Goal: Obtain resource: Download file/media

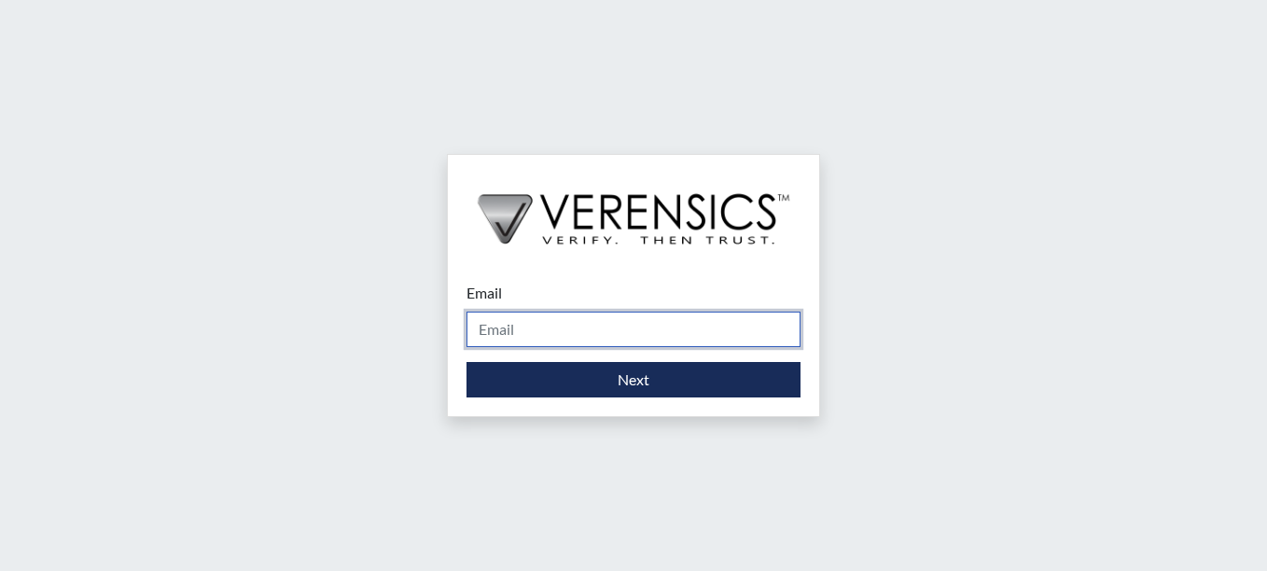
click at [543, 326] on input "Email" at bounding box center [633, 329] width 334 height 35
click at [508, 339] on input "Email" at bounding box center [633, 329] width 334 height 35
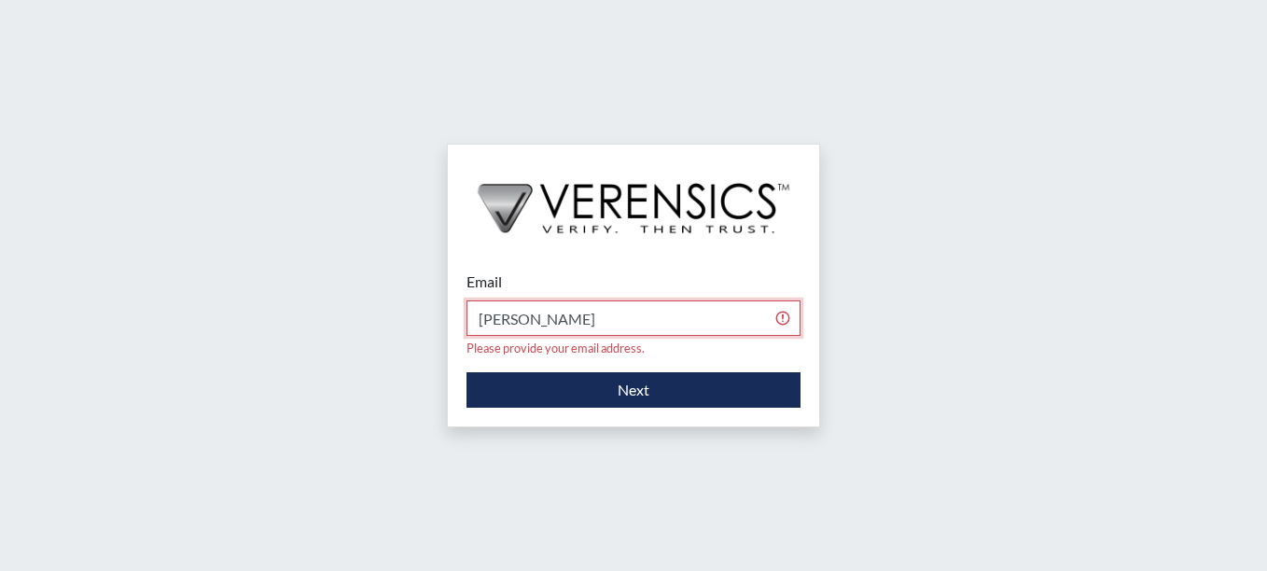
type input "[PERSON_NAME][EMAIL_ADDRESS][PERSON_NAME][DOMAIN_NAME]"
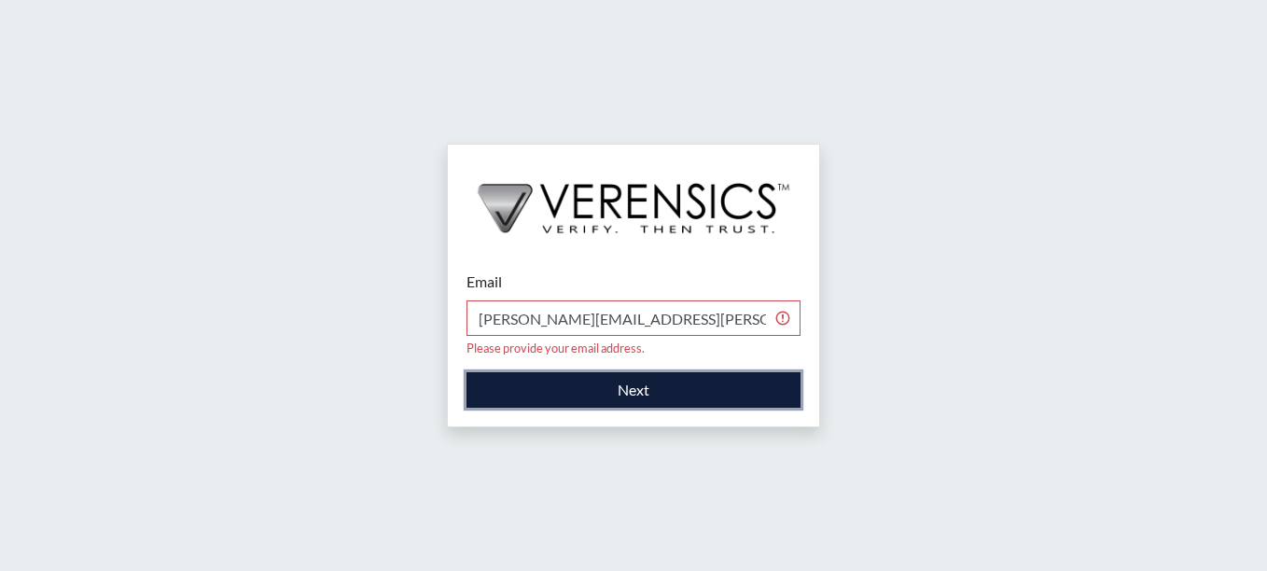
click at [636, 374] on button "Next" at bounding box center [633, 389] width 334 height 35
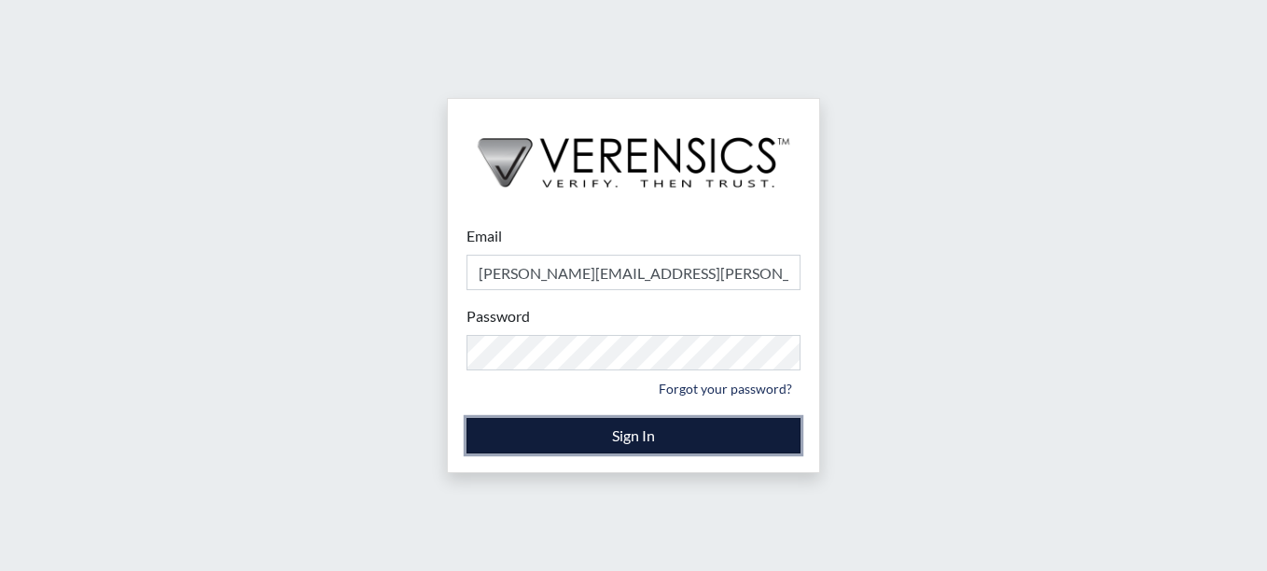
click at [644, 436] on button "Sign In" at bounding box center [633, 435] width 334 height 35
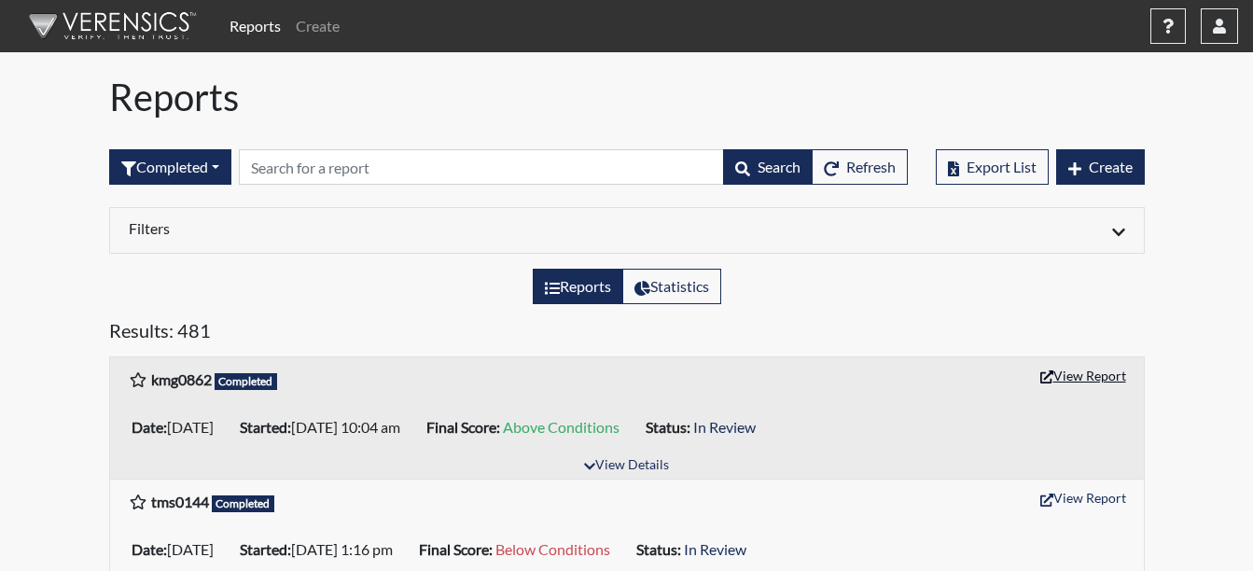
click at [1103, 375] on button "View Report" at bounding box center [1083, 375] width 103 height 29
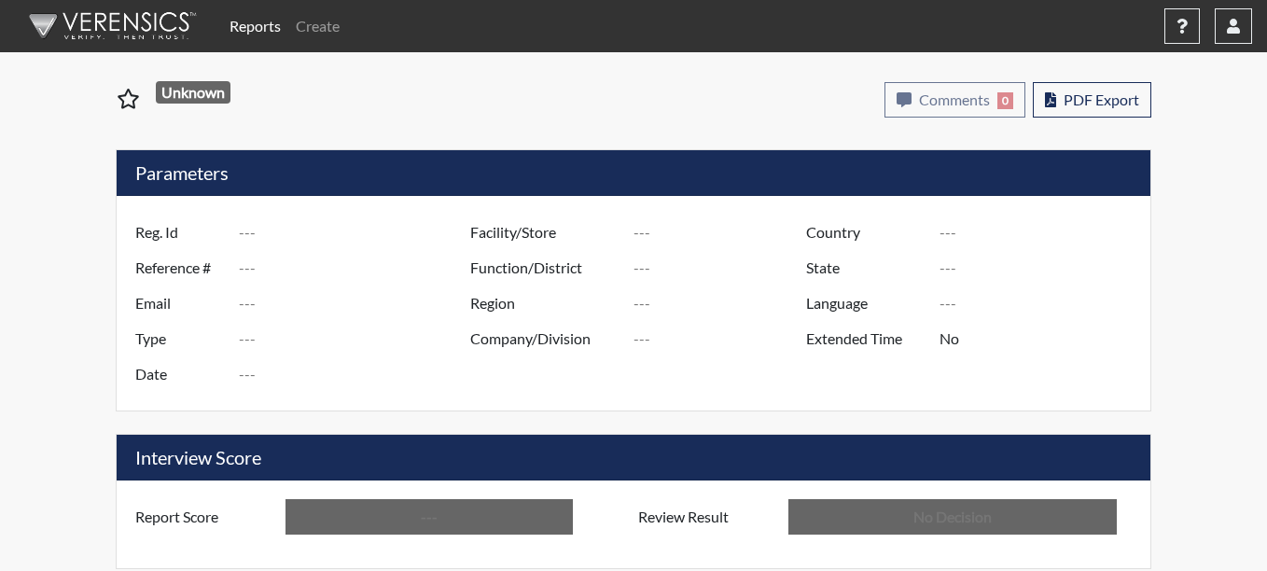
type input "kmg0862"
type input "51302"
type input "---"
type input "Corrections Pre-Employment"
type input "[DATE]"
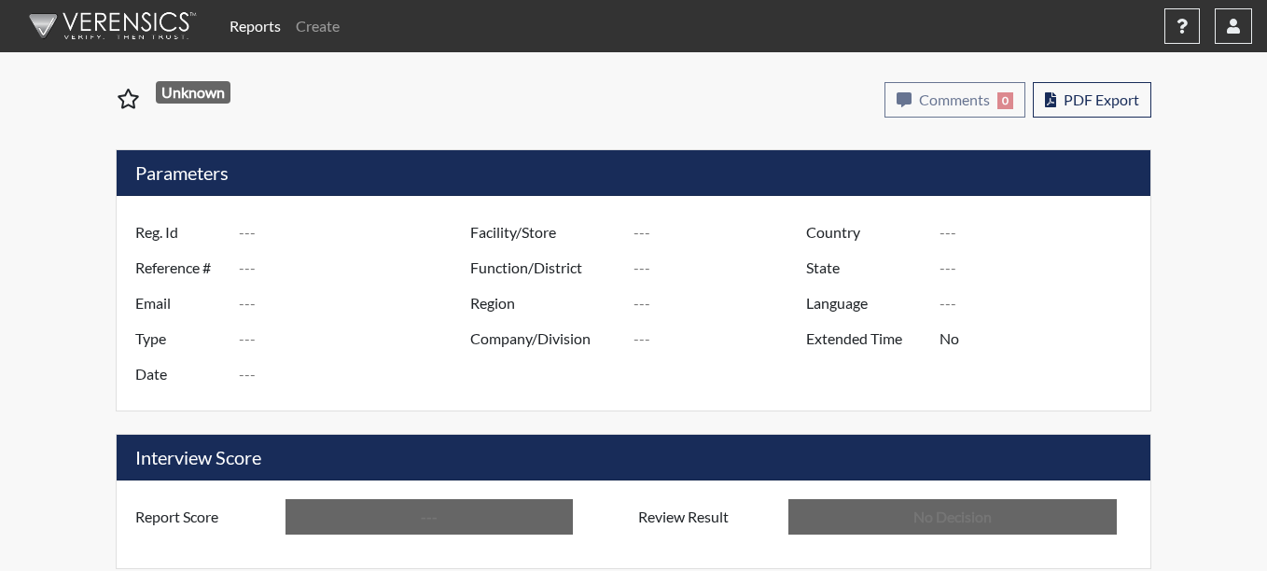
type input "Coastal SP"
type input "[GEOGRAPHIC_DATA]"
type input "[US_STATE]"
type input "English"
type input "Above Conditions"
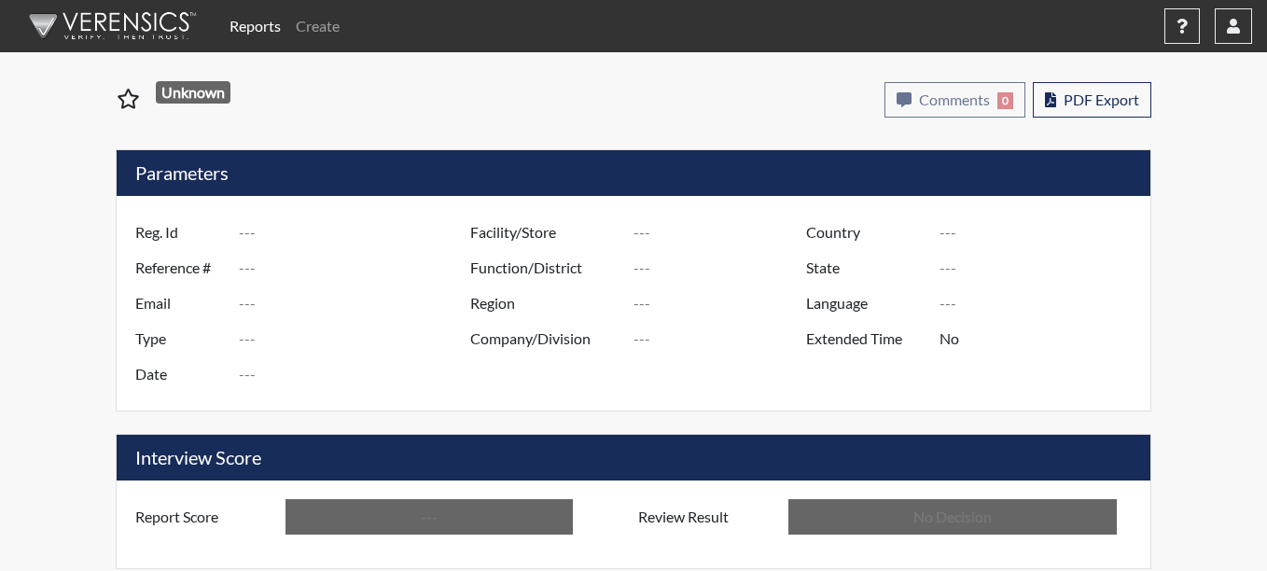
type input "In Review"
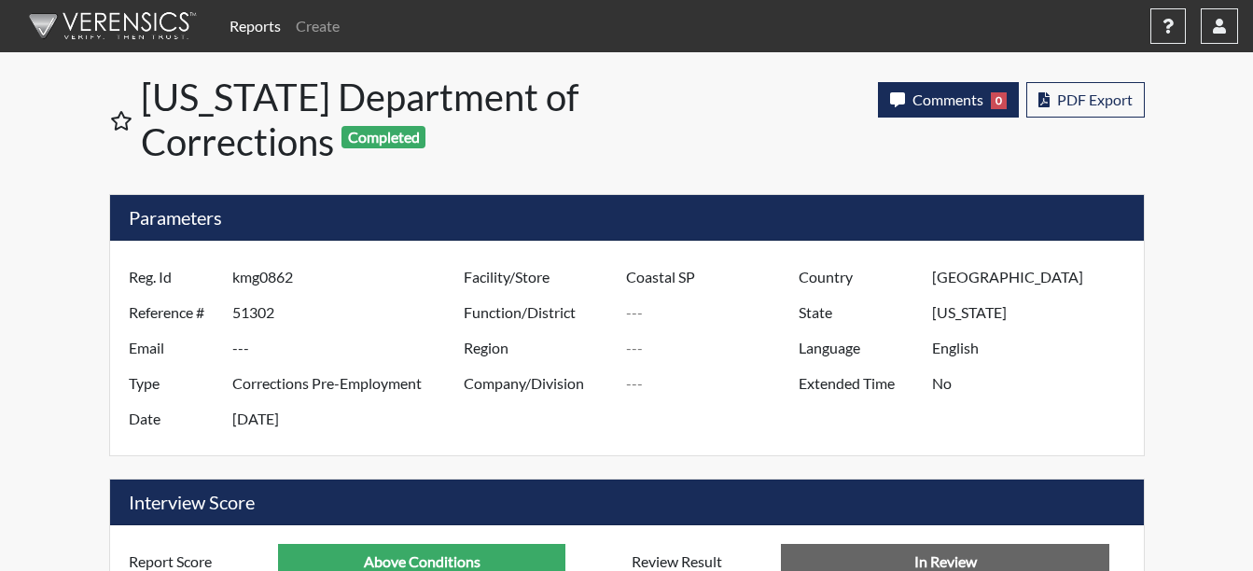
scroll to position [310, 775]
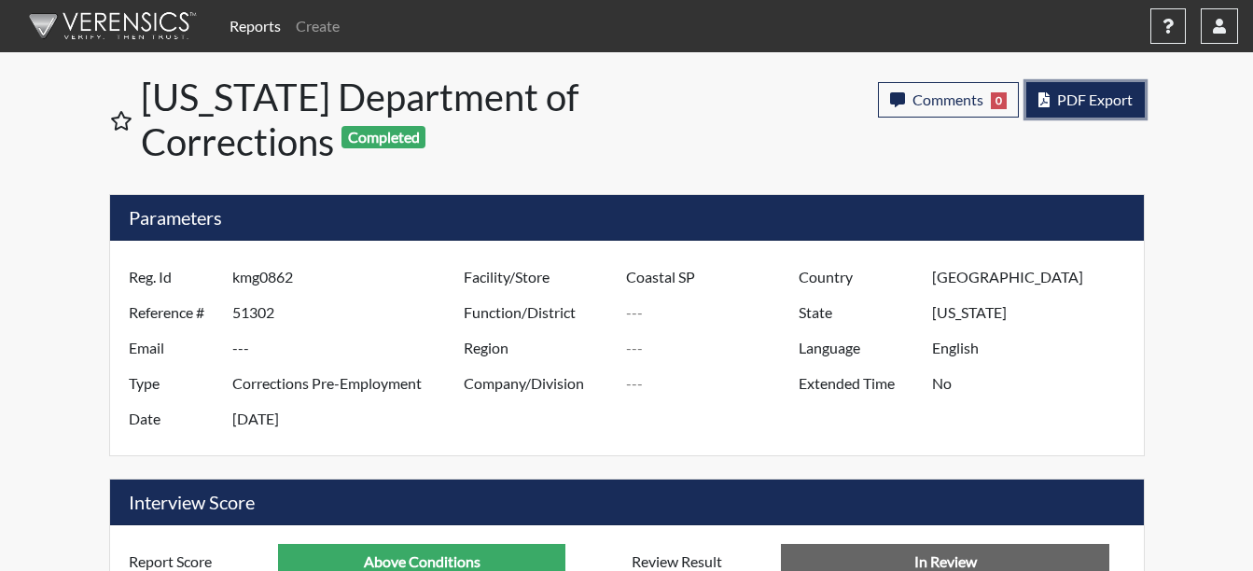
click at [1095, 100] on span "PDF Export" at bounding box center [1095, 100] width 76 height 18
